Goal: Book appointment/travel/reservation

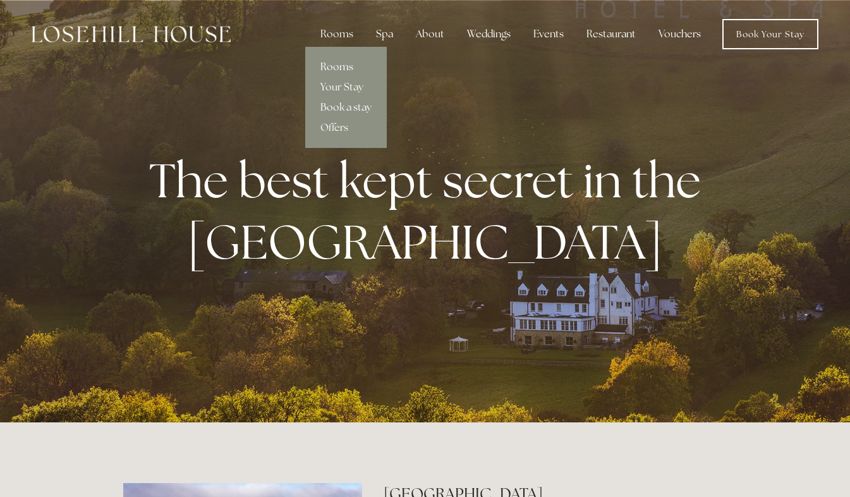
click at [339, 68] on link "Rooms" at bounding box center [346, 67] width 82 height 20
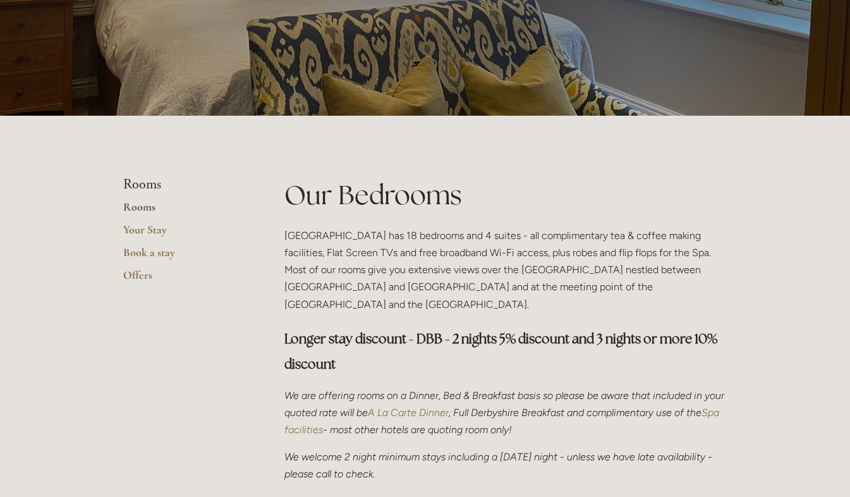
scroll to position [183, 0]
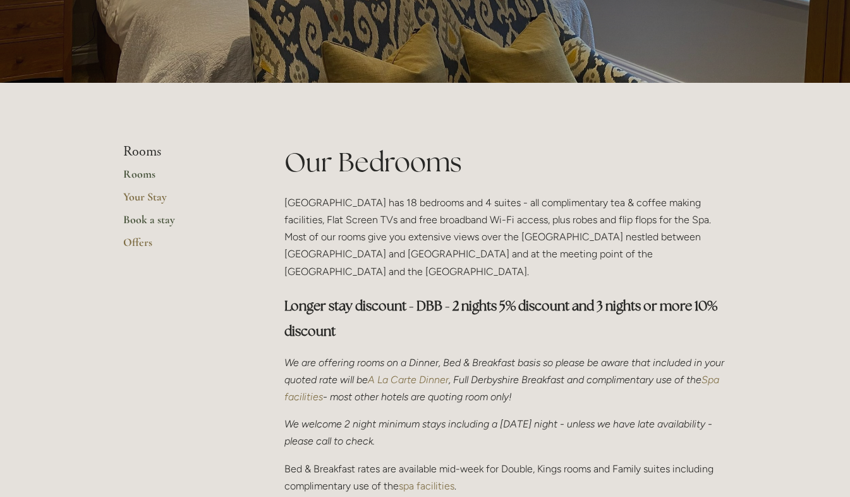
click at [149, 221] on link "Book a stay" at bounding box center [183, 223] width 121 height 23
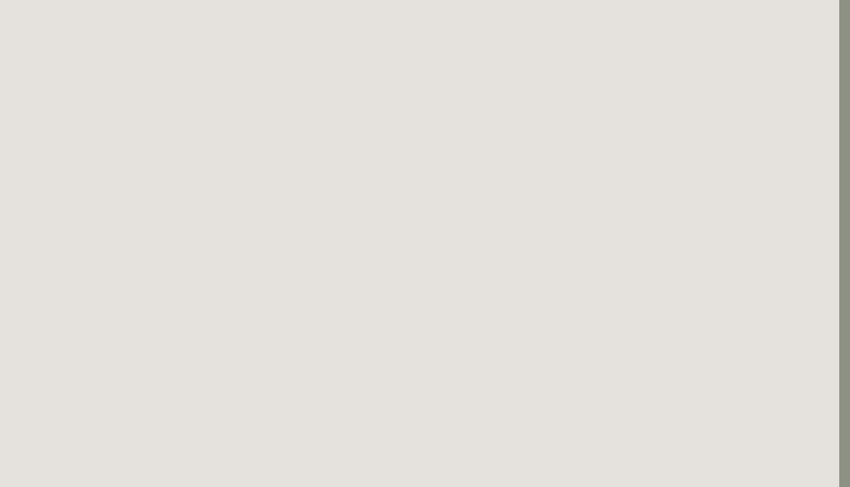
scroll to position [1224, 11]
